Goal: Task Accomplishment & Management: Manage account settings

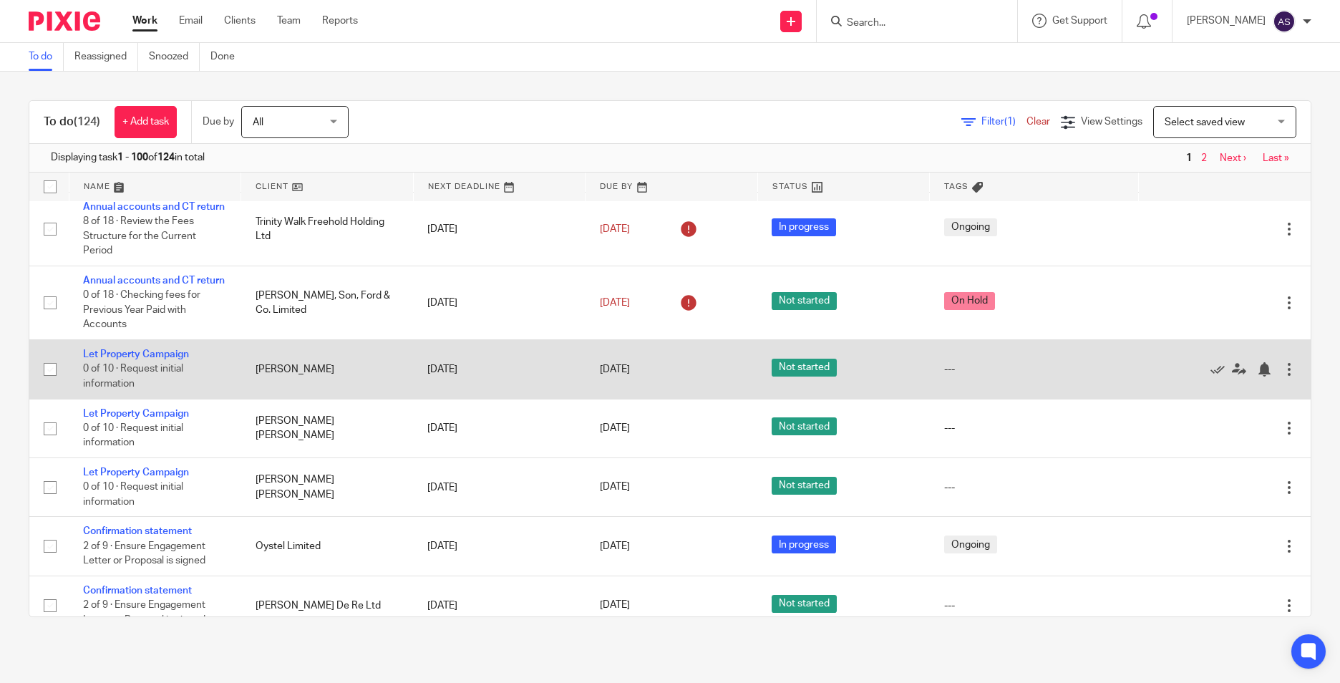
scroll to position [644, 0]
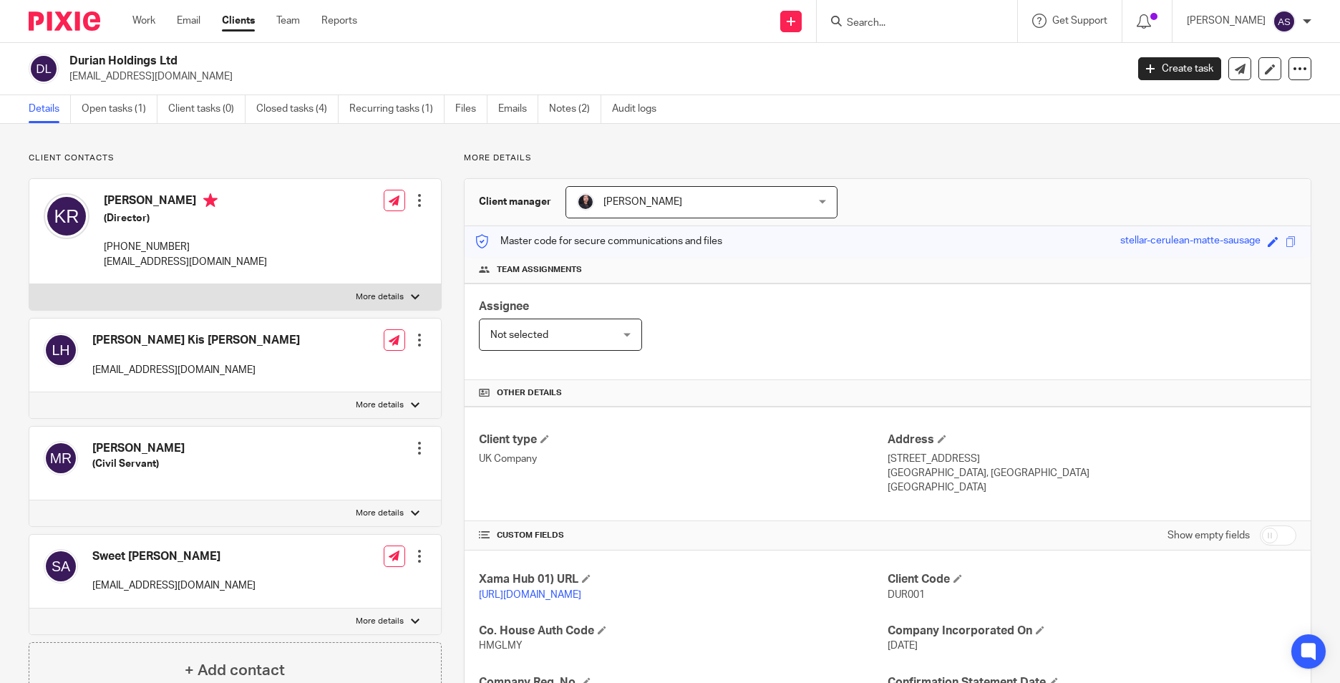
scroll to position [72, 0]
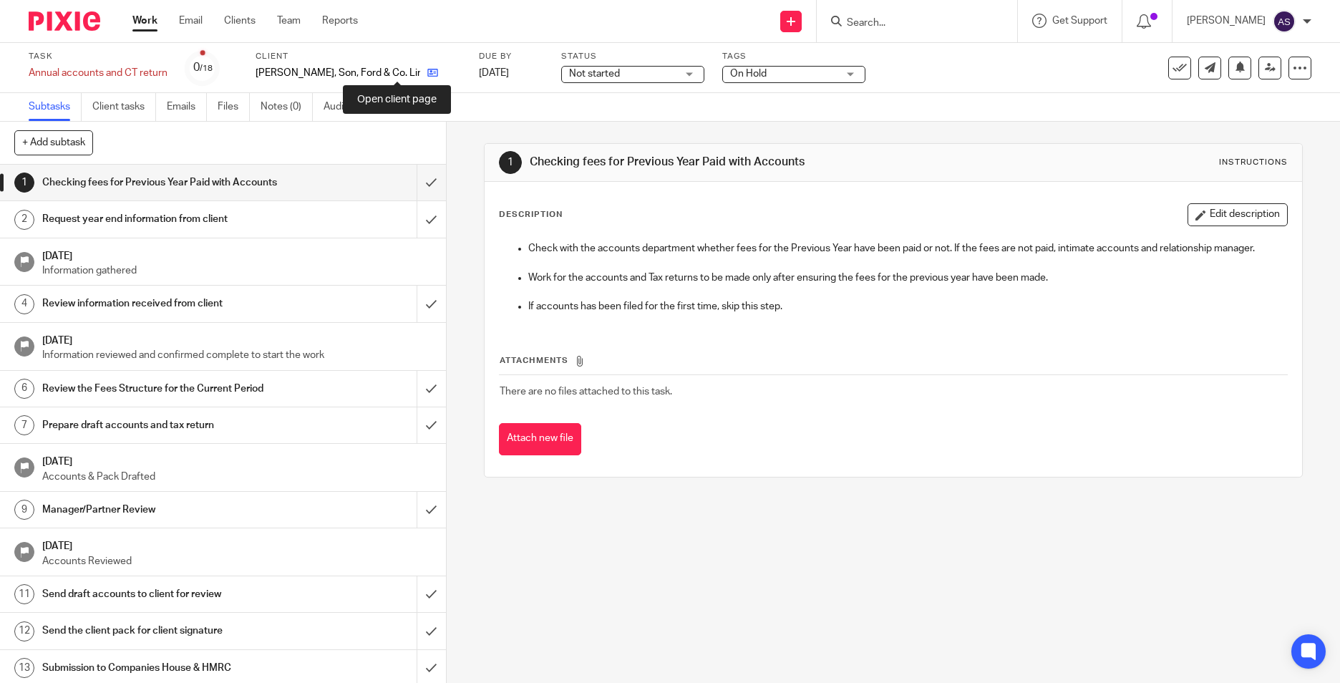
click at [427, 74] on icon at bounding box center [432, 72] width 11 height 11
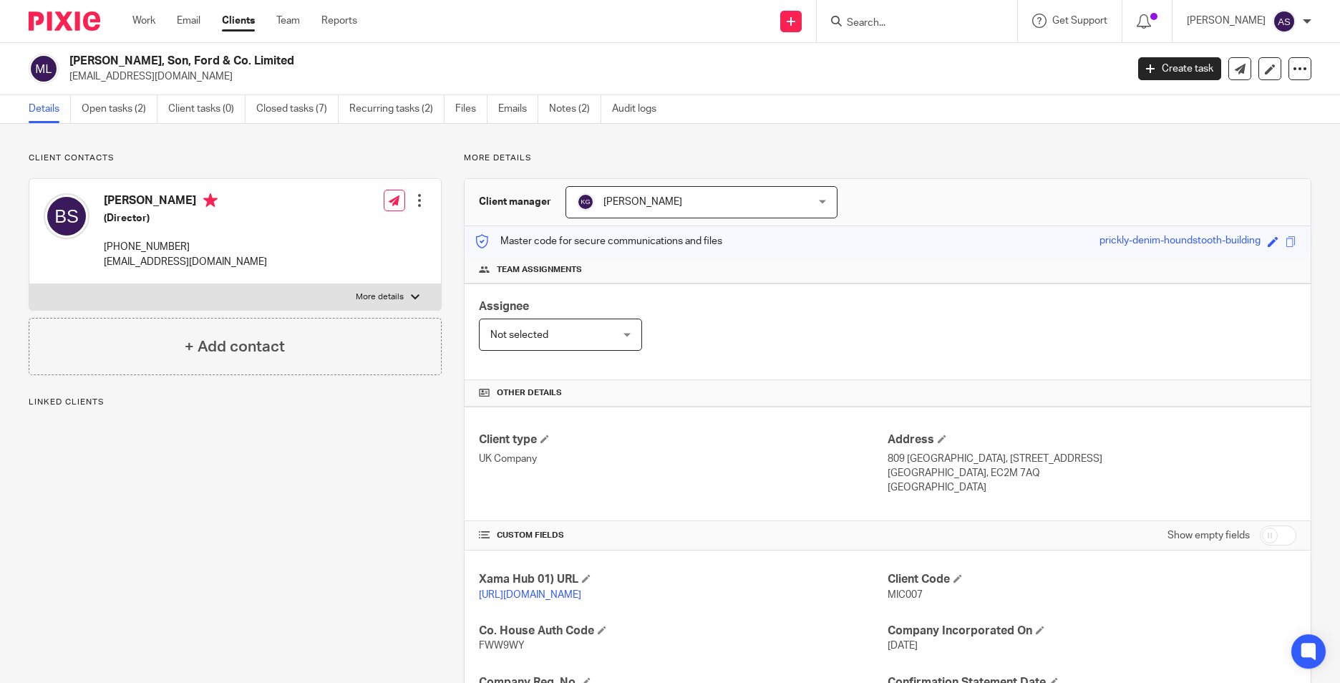
scroll to position [143, 0]
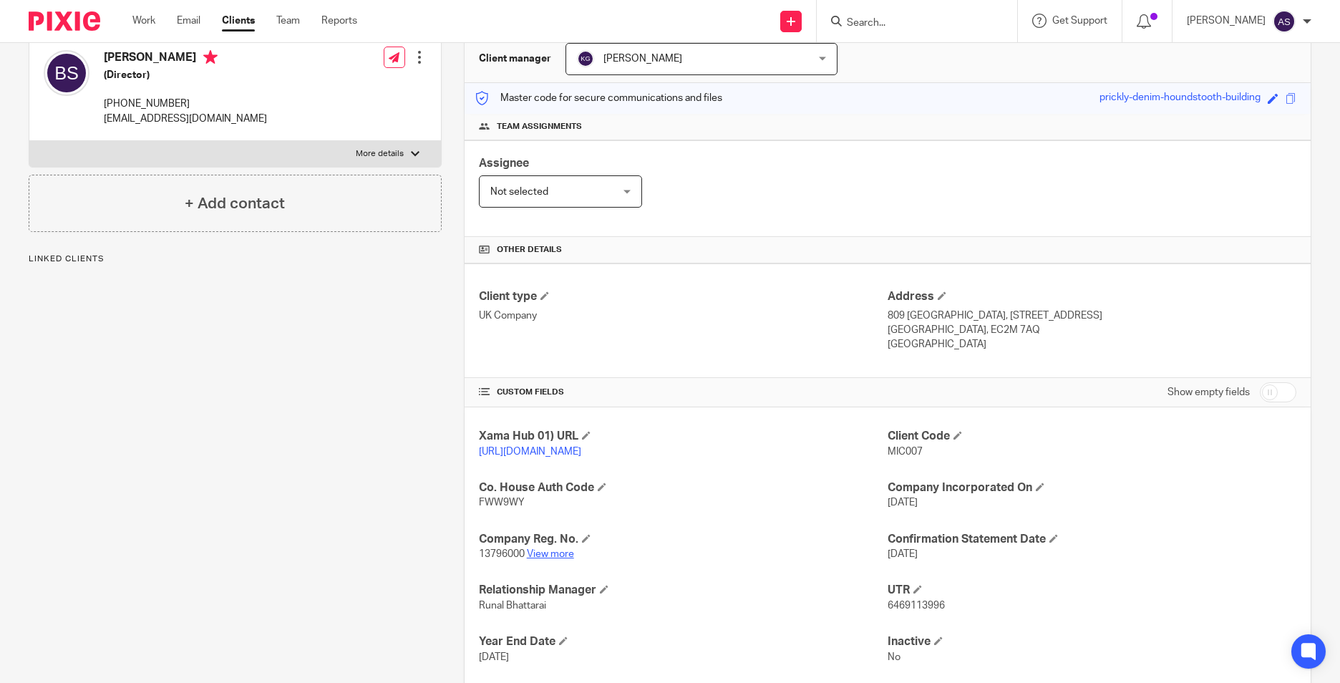
click at [544, 559] on link "View more" at bounding box center [550, 554] width 47 height 10
